Goal: Use online tool/utility: Utilize a website feature to perform a specific function

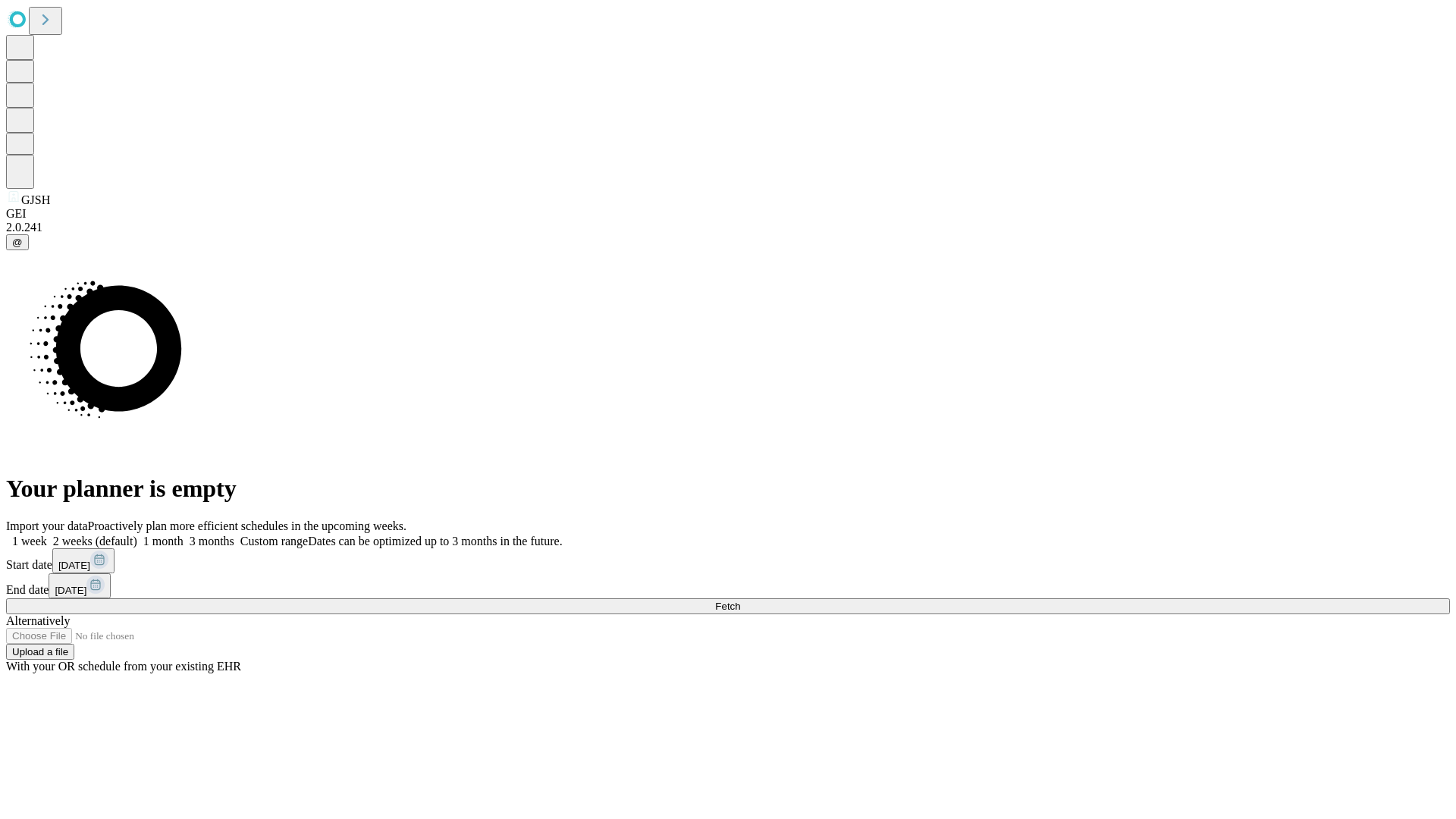
click at [740, 601] on span "Fetch" at bounding box center [728, 607] width 25 height 11
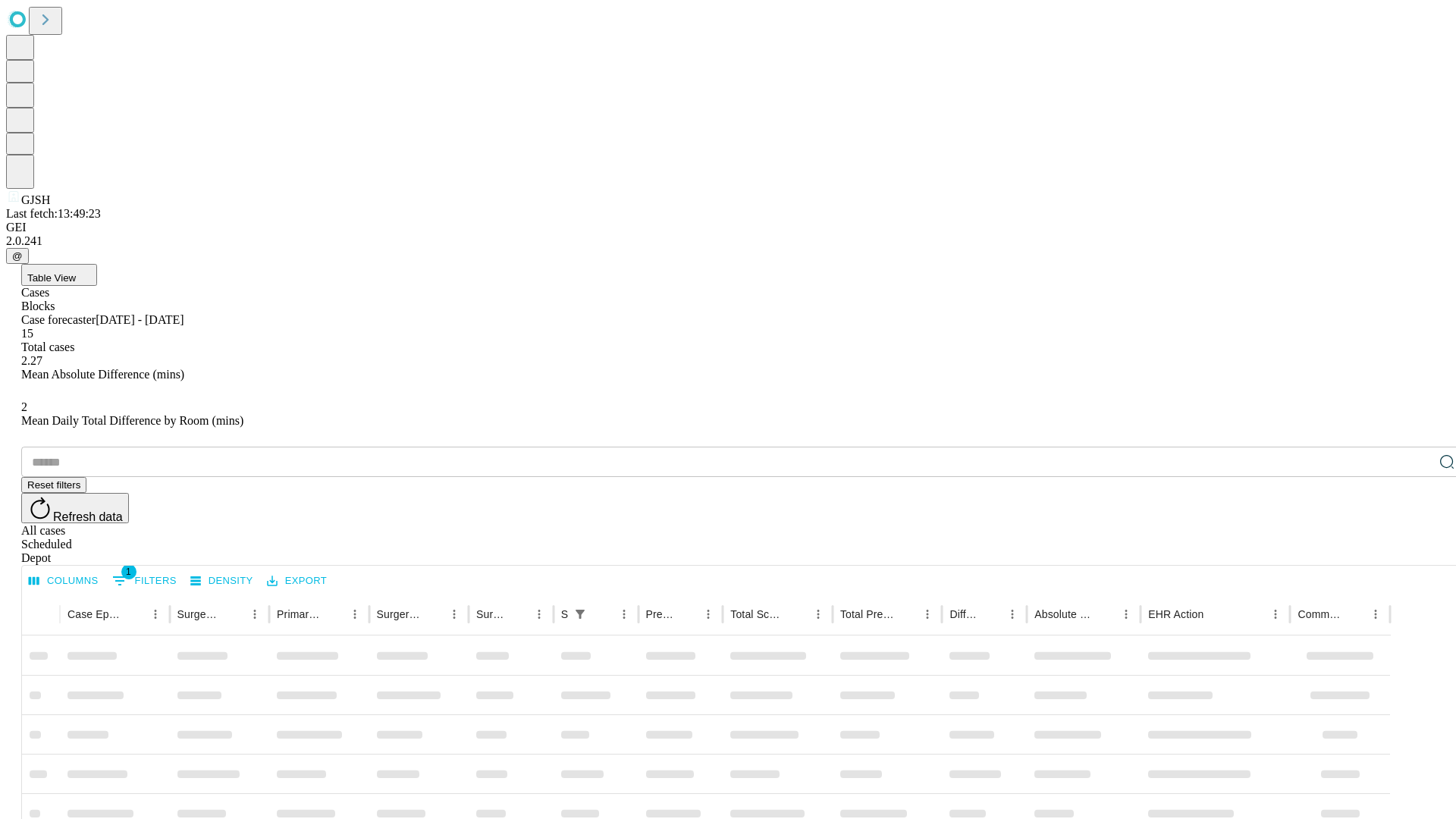
click at [76, 272] on span "Table View" at bounding box center [51, 278] width 48 height 11
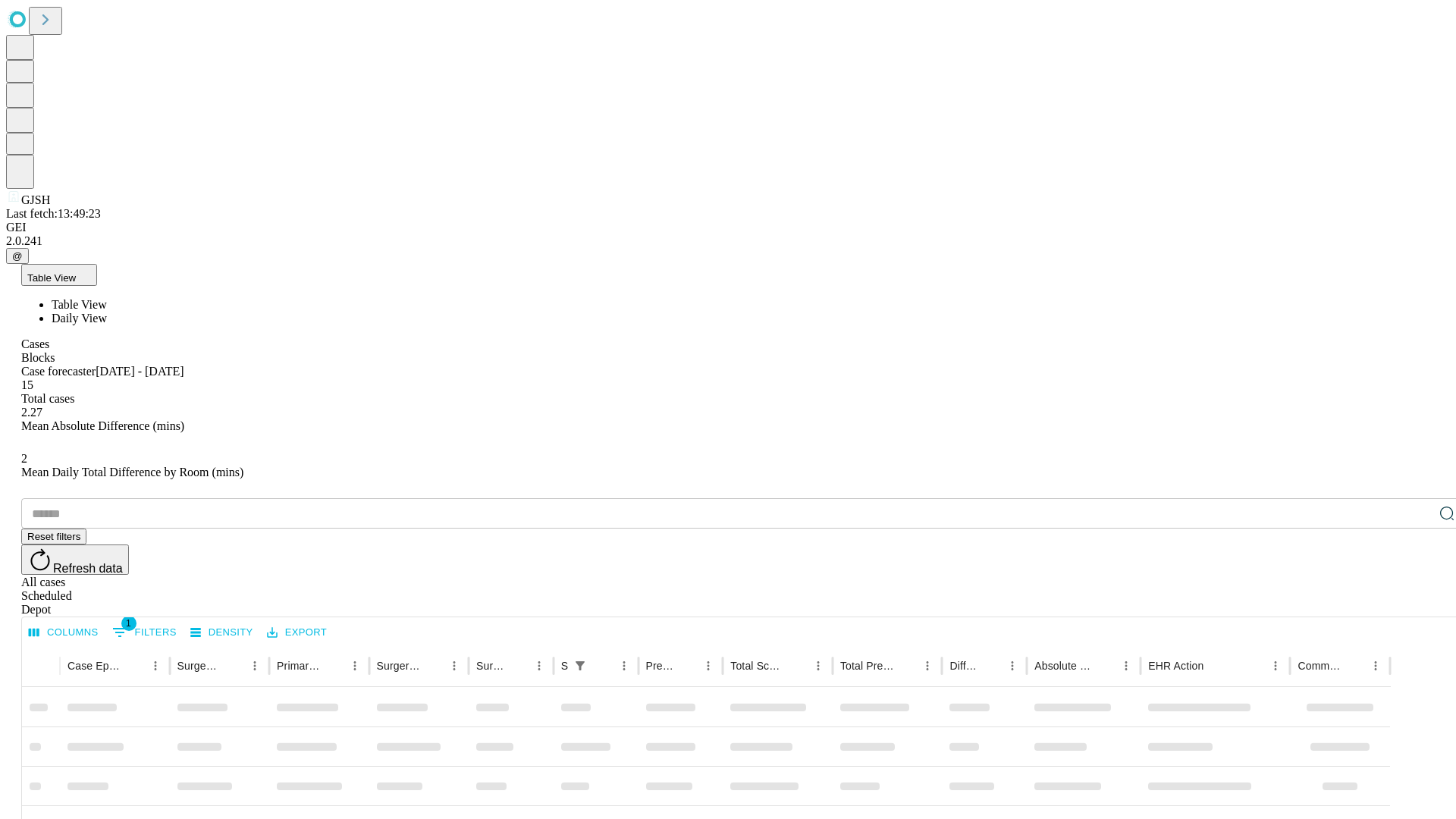
click at [107, 312] on span "Daily View" at bounding box center [79, 318] width 56 height 13
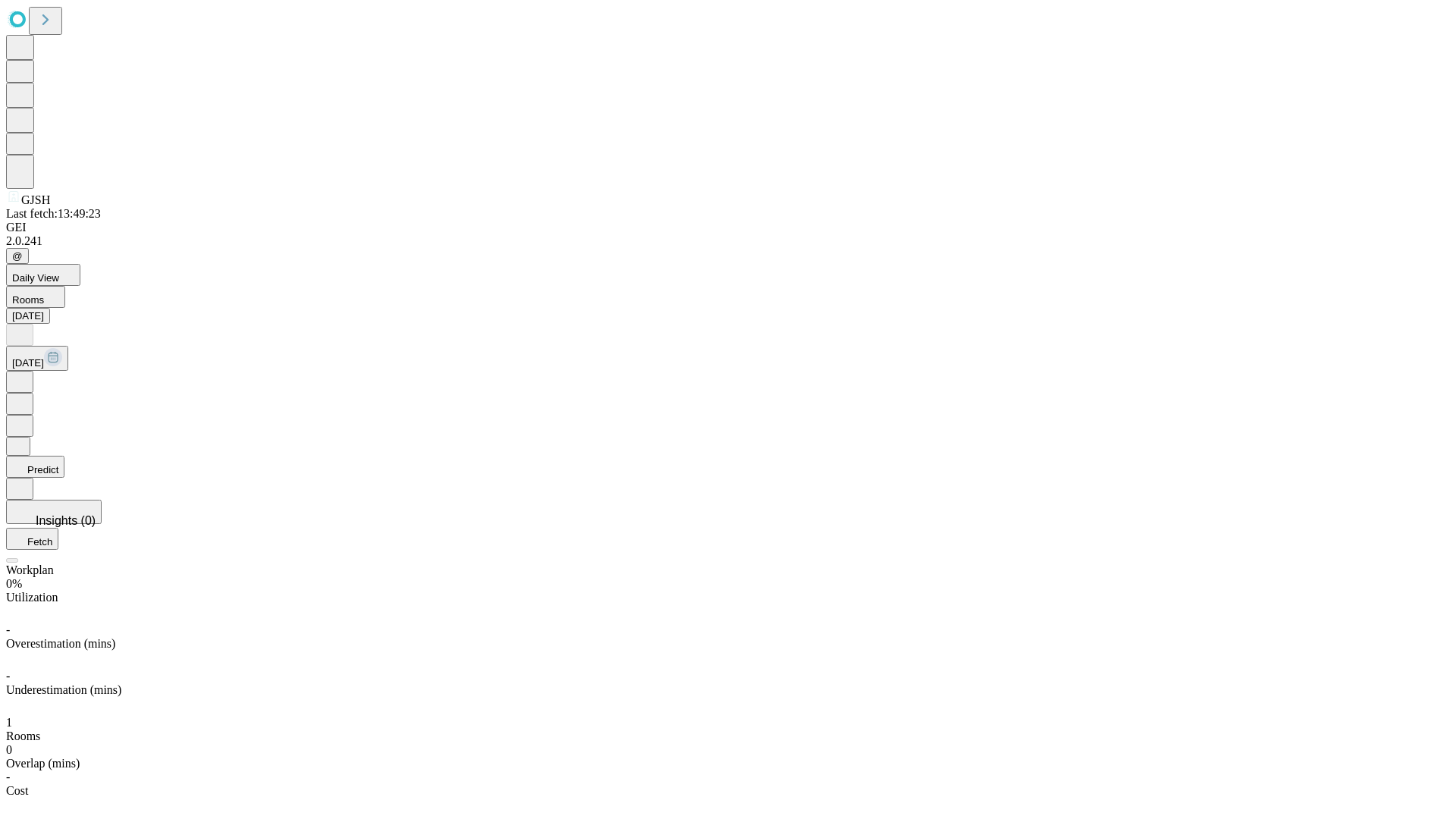
click at [64, 456] on button "Predict" at bounding box center [35, 466] width 58 height 22
